Goal: Find specific page/section: Find specific page/section

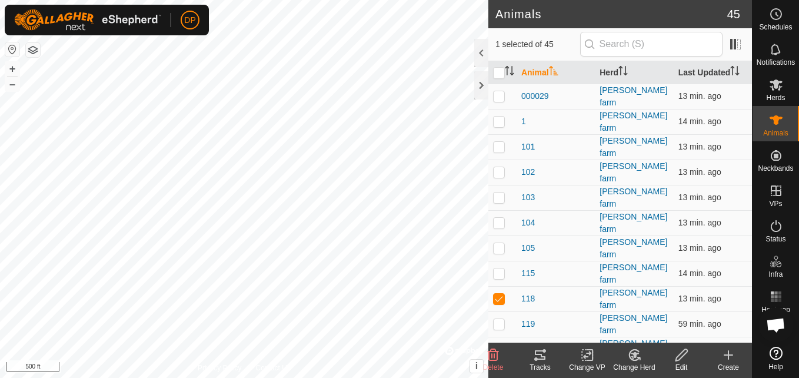
scroll to position [1224, 0]
click at [496, 294] on p-checkbox at bounding box center [499, 298] width 12 height 9
checkbox input "false"
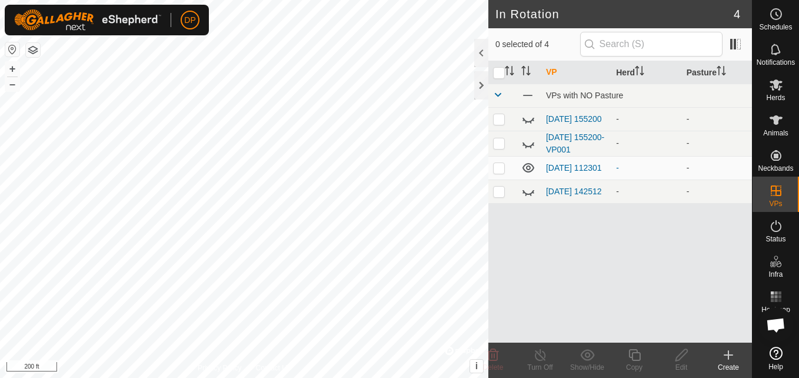
scroll to position [1224, 0]
click at [776, 124] on icon at bounding box center [776, 119] width 13 height 9
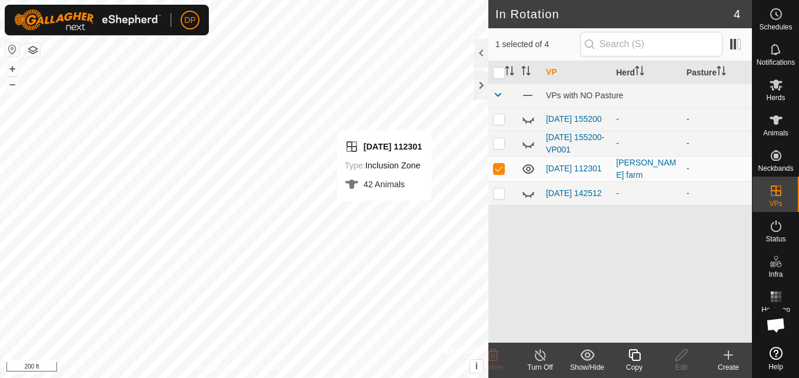
checkbox input "false"
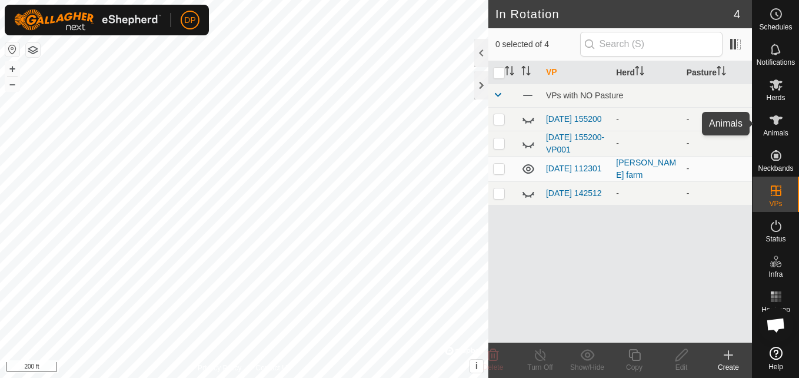
click at [775, 118] on icon at bounding box center [776, 119] width 13 height 9
